Goal: Check status: Check status

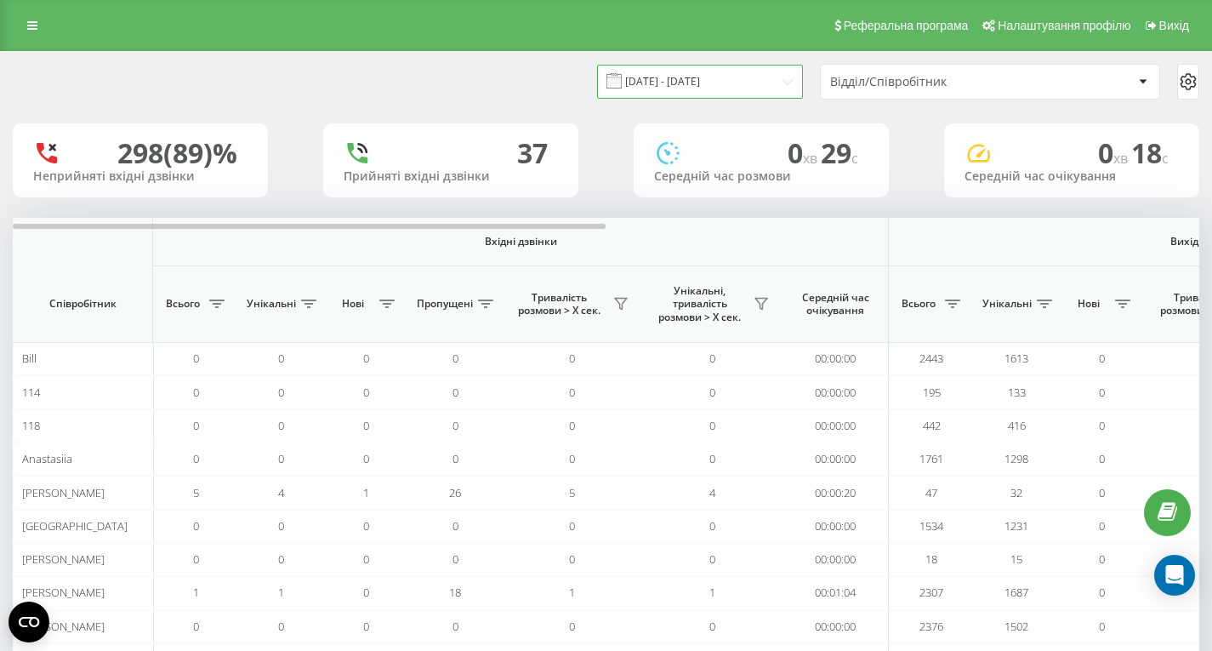
click at [683, 73] on input "20.08.2025 - 20.09.2025" at bounding box center [700, 81] width 206 height 33
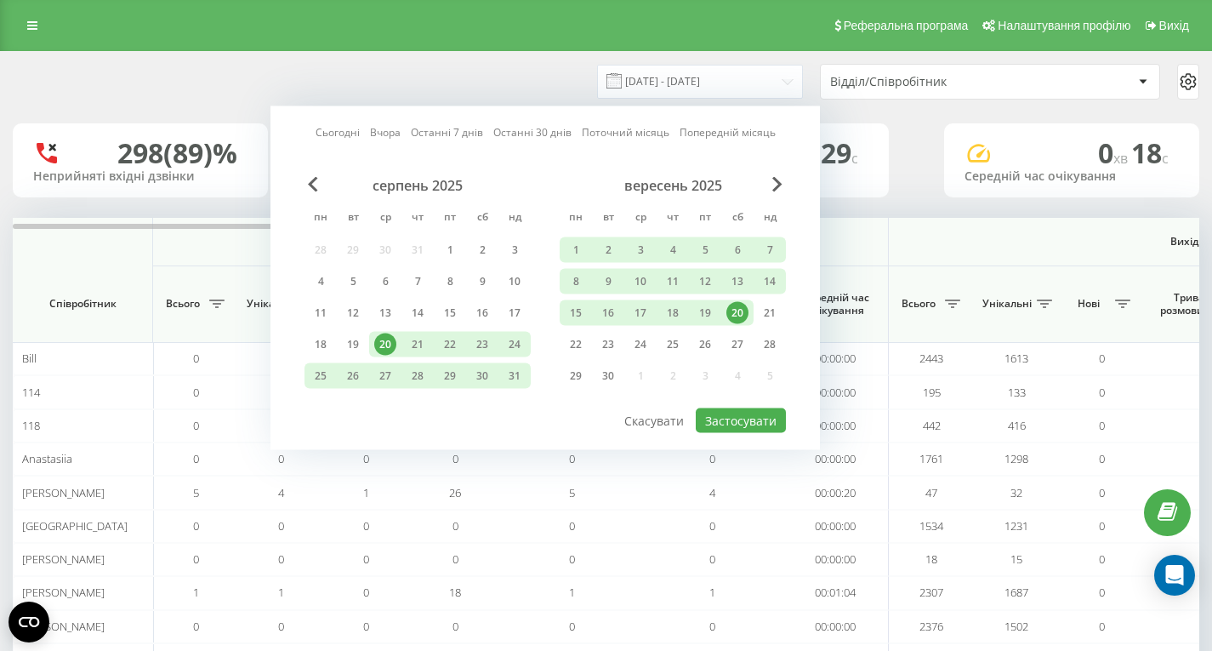
click at [739, 303] on div "20" at bounding box center [737, 313] width 22 height 22
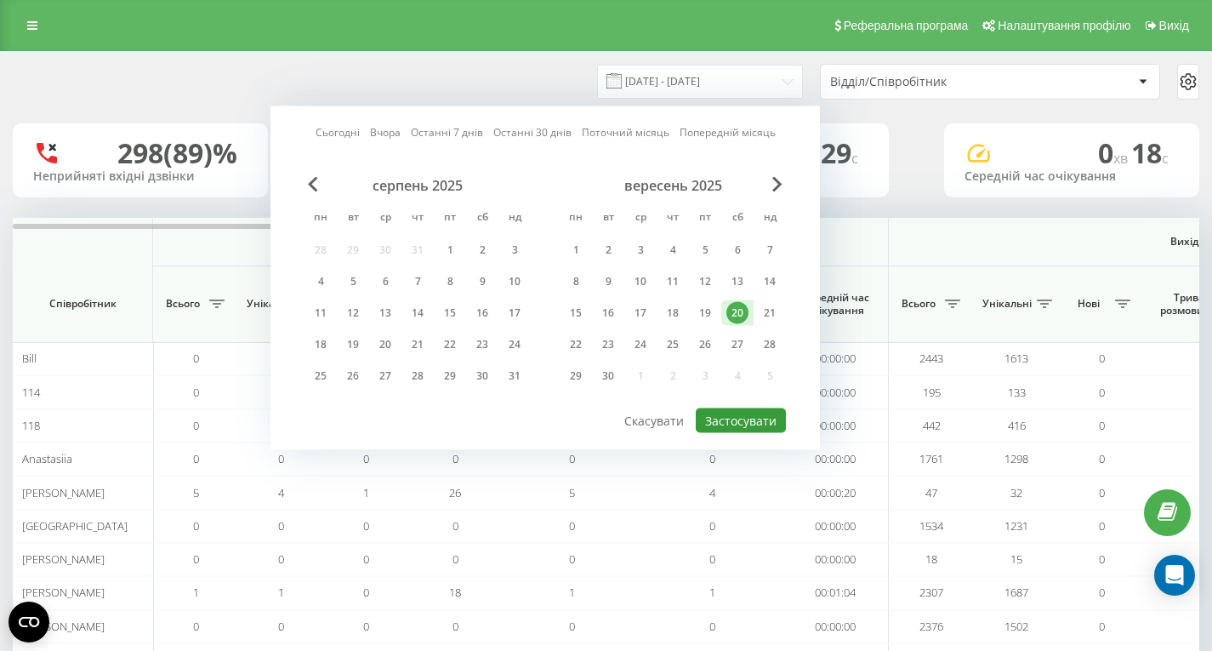
click at [732, 412] on button "Застосувати" at bounding box center [741, 420] width 90 height 25
type input "[DATE] - [DATE]"
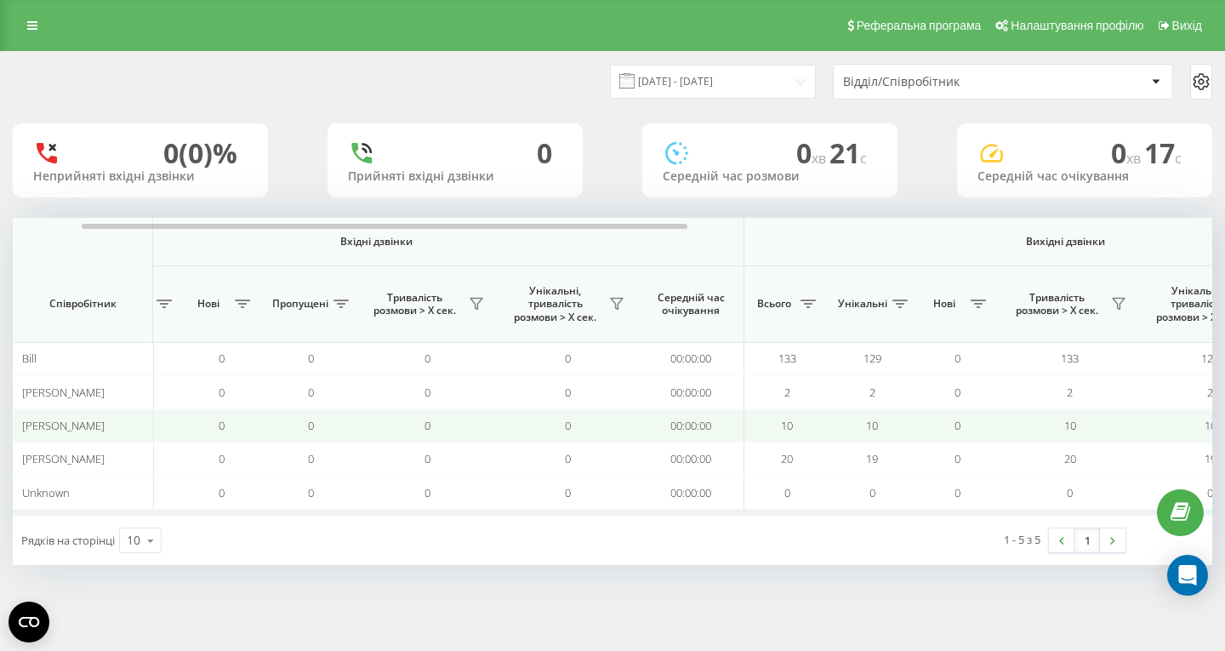
scroll to position [0, 145]
